Goal: Transaction & Acquisition: Purchase product/service

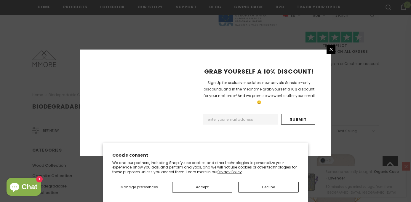
scroll to position [735, 0]
